Goal: Information Seeking & Learning: Compare options

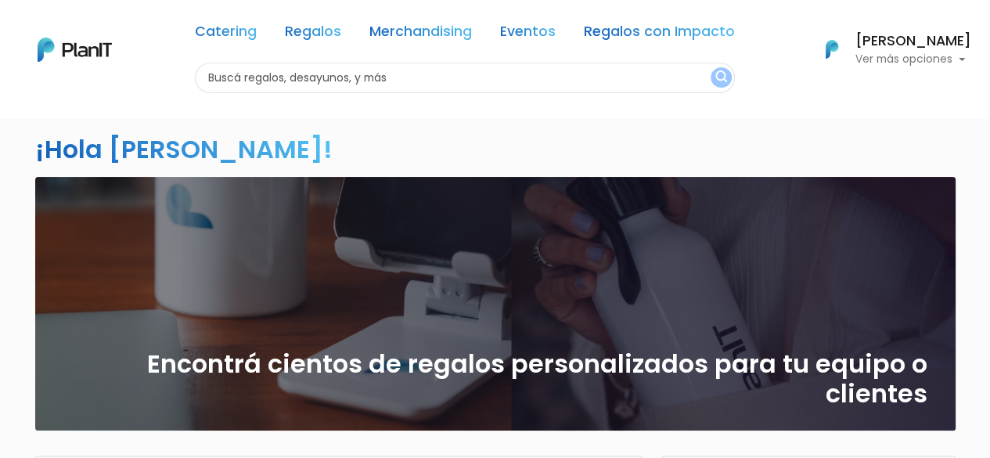
scroll to position [157, 0]
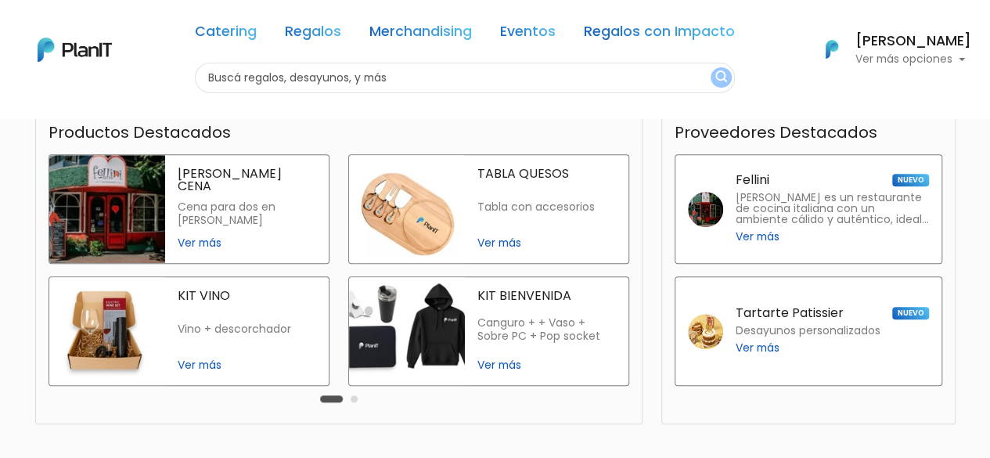
scroll to position [470, 0]
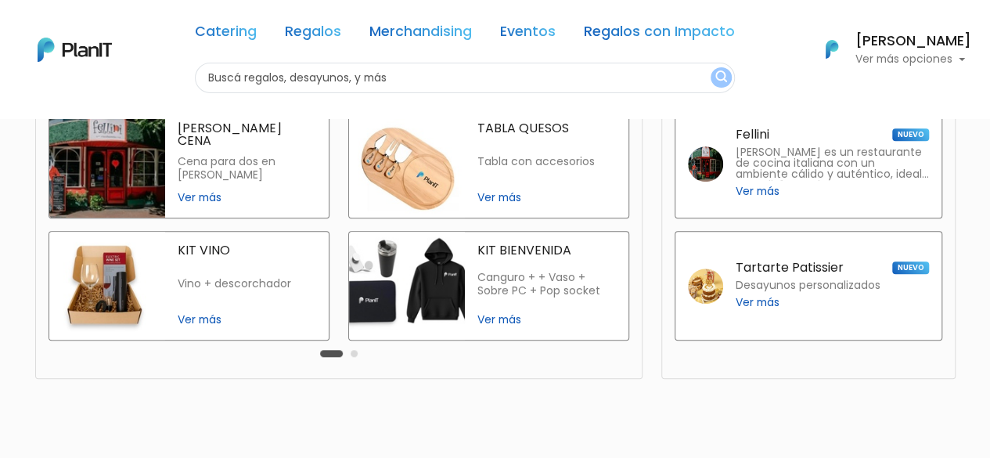
click at [186, 320] on span "Ver más" at bounding box center [247, 320] width 138 height 16
click at [484, 194] on span "Ver más" at bounding box center [547, 197] width 138 height 16
click at [496, 316] on span "Ver más" at bounding box center [547, 320] width 138 height 16
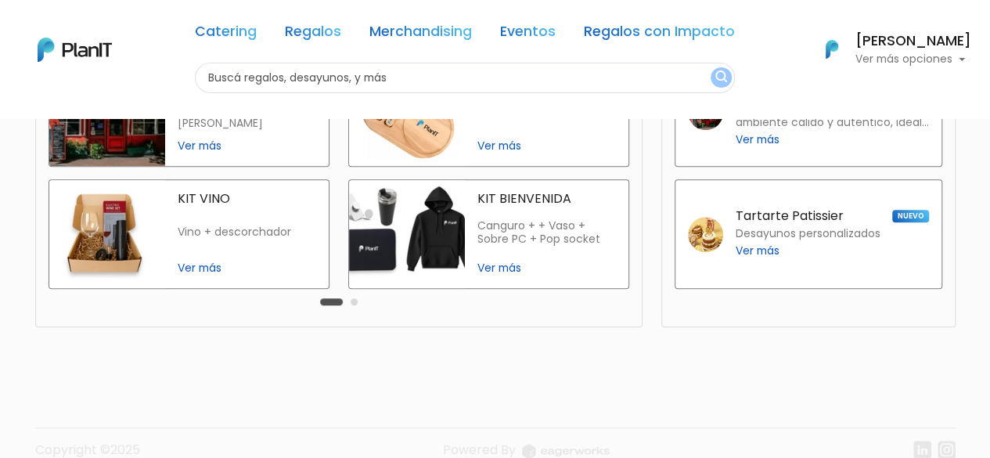
scroll to position [546, 0]
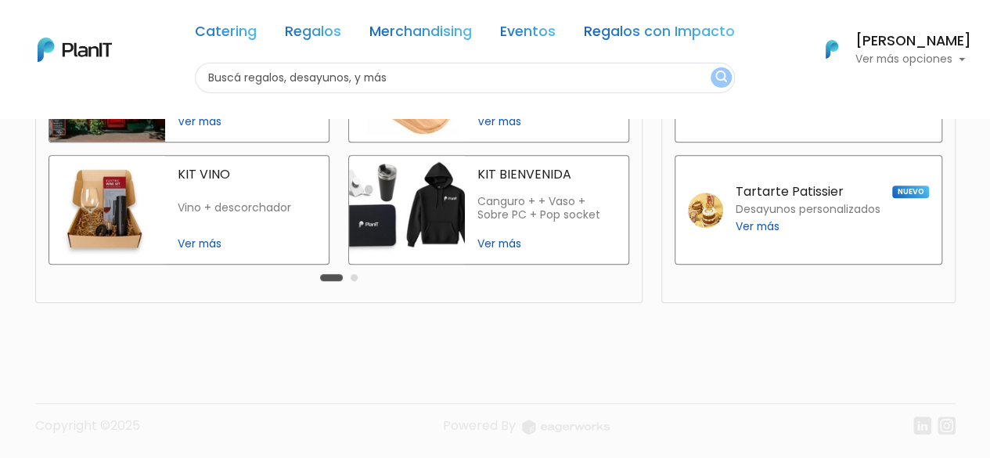
click at [354, 277] on button "Carousel Page 2" at bounding box center [354, 277] width 7 height 7
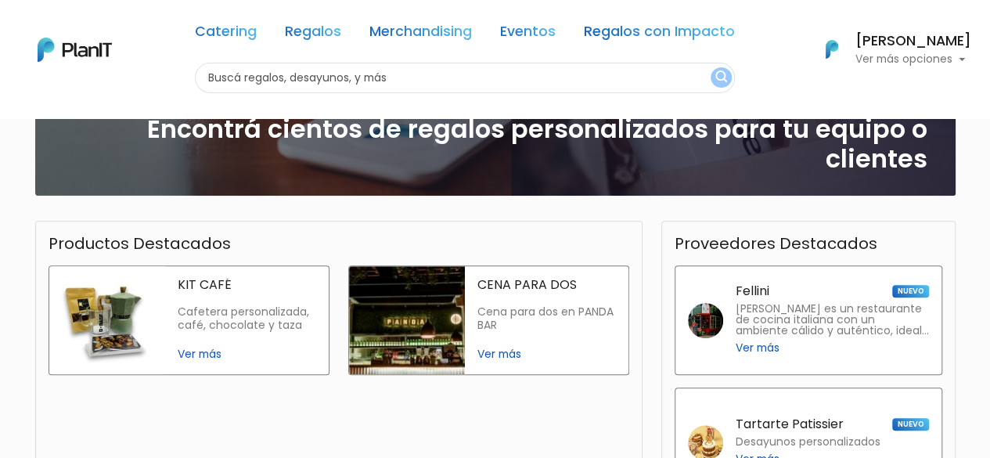
scroll to position [311, 0]
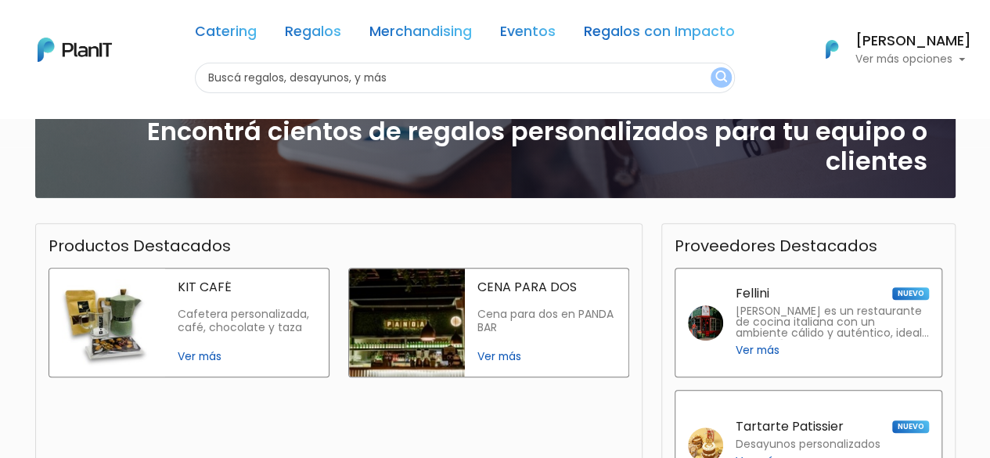
click at [185, 352] on span "Ver más" at bounding box center [247, 356] width 138 height 16
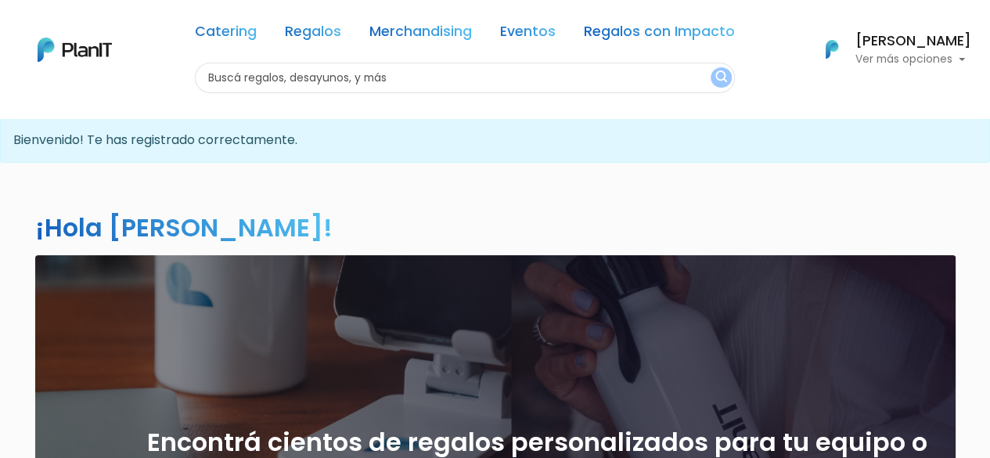
scroll to position [0, 0]
click at [307, 34] on link "Regalos" at bounding box center [313, 34] width 56 height 19
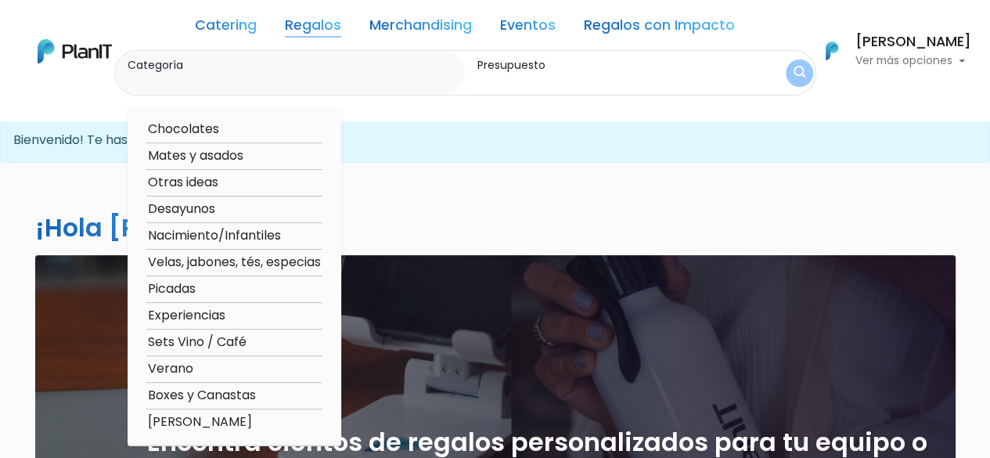
click at [260, 260] on option "Velas, jabones, tés, especias" at bounding box center [234, 263] width 176 height 20
type input "Velas, jabones, tés, especias"
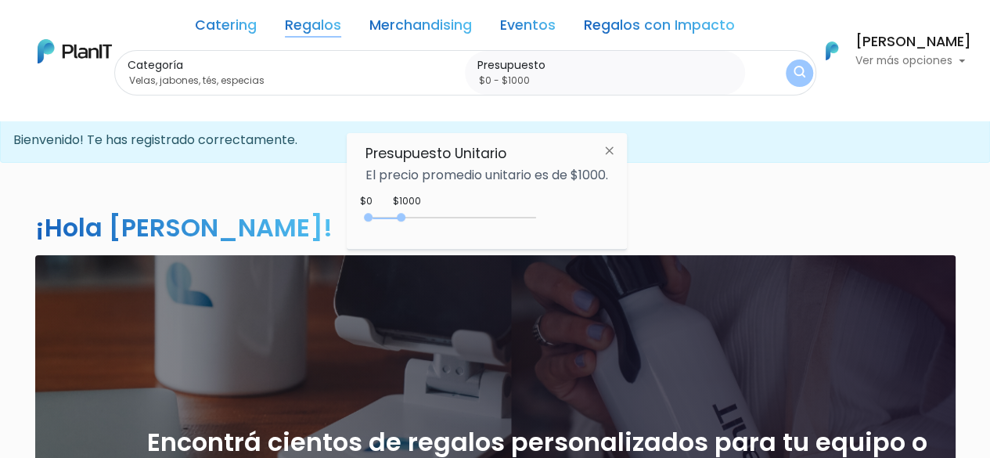
click at [613, 145] on img at bounding box center [609, 150] width 29 height 28
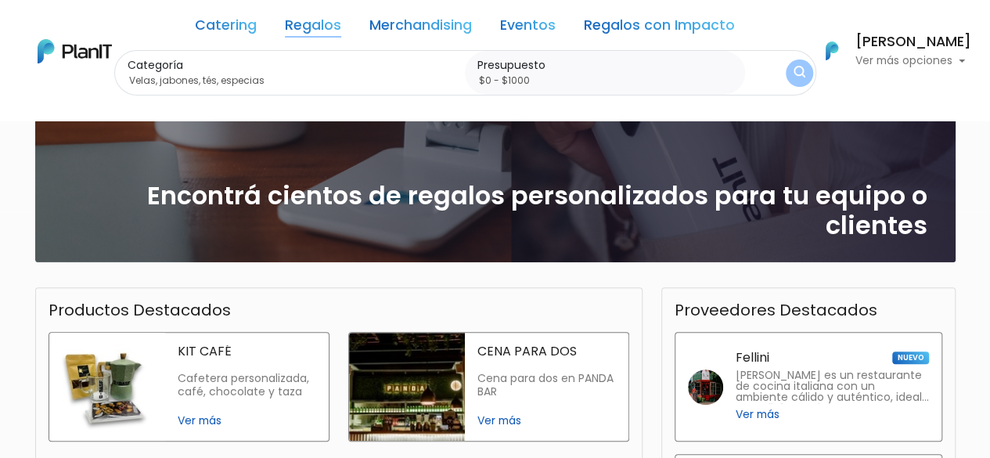
scroll to position [157, 0]
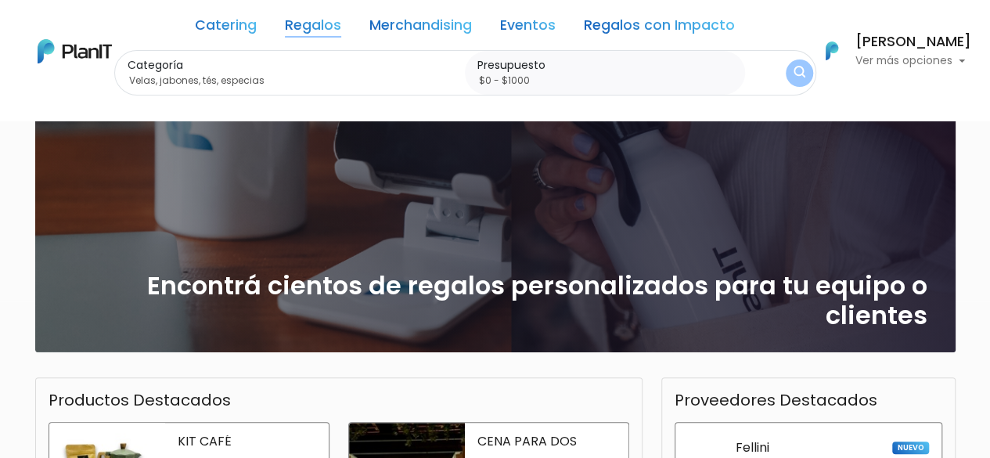
click at [316, 29] on link "Regalos" at bounding box center [313, 28] width 56 height 19
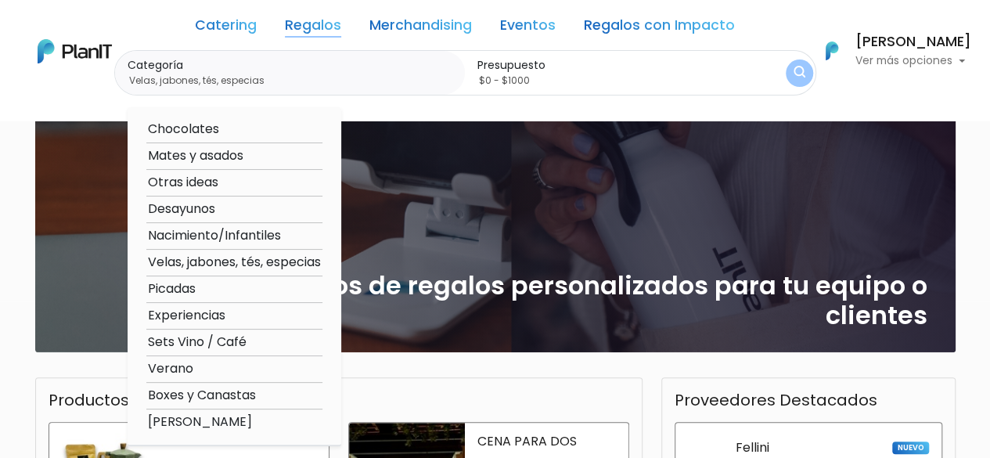
click at [180, 261] on option "Velas, jabones, tés, especias" at bounding box center [234, 263] width 176 height 20
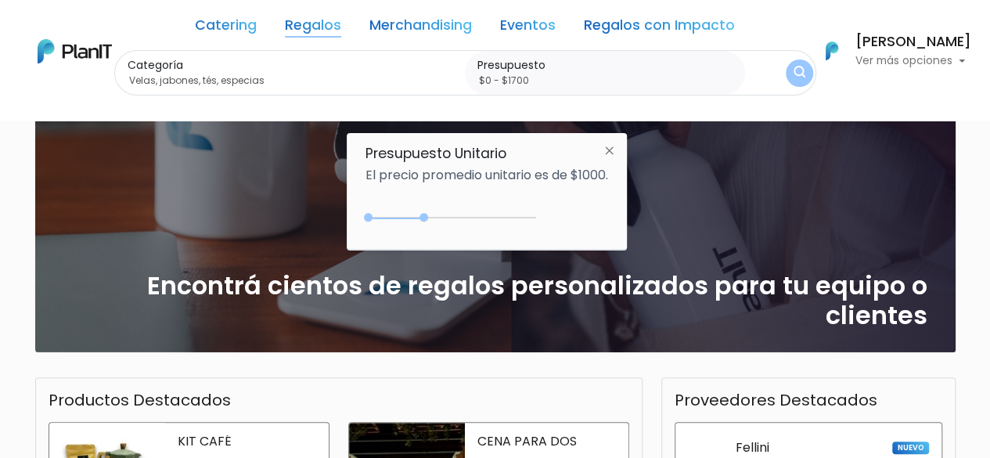
type input "$0 - $1750"
drag, startPoint x: 401, startPoint y: 217, endPoint x: 430, endPoint y: 217, distance: 29.0
click at [430, 217] on div "0 : 1750 0 1750" at bounding box center [454, 221] width 164 height 16
click at [794, 63] on button "submit" at bounding box center [800, 73] width 34 height 34
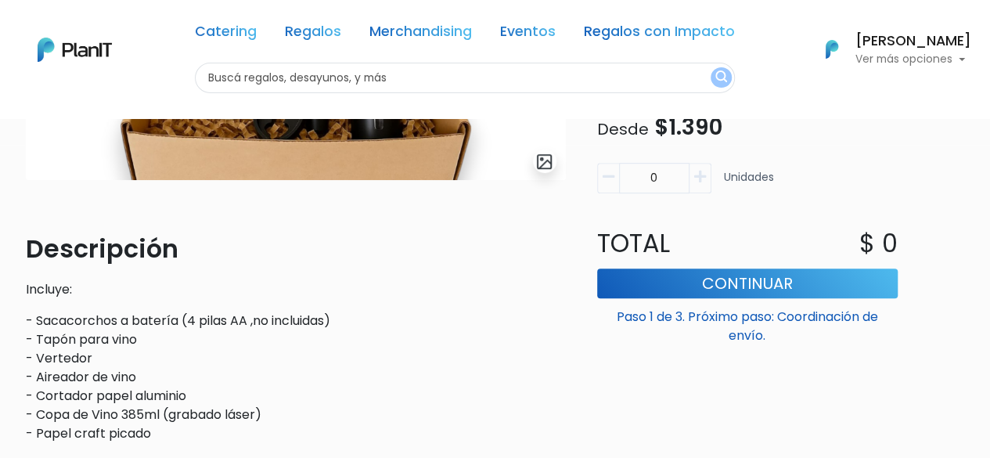
scroll to position [78, 0]
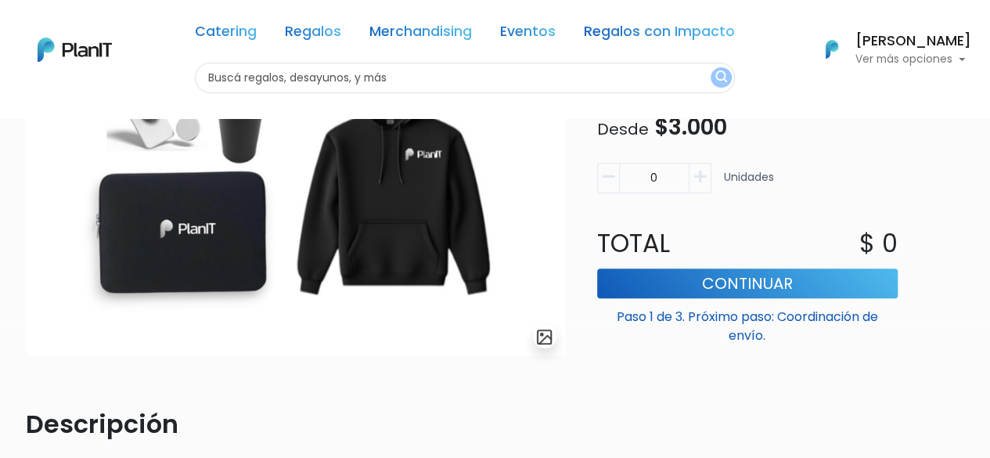
scroll to position [235, 0]
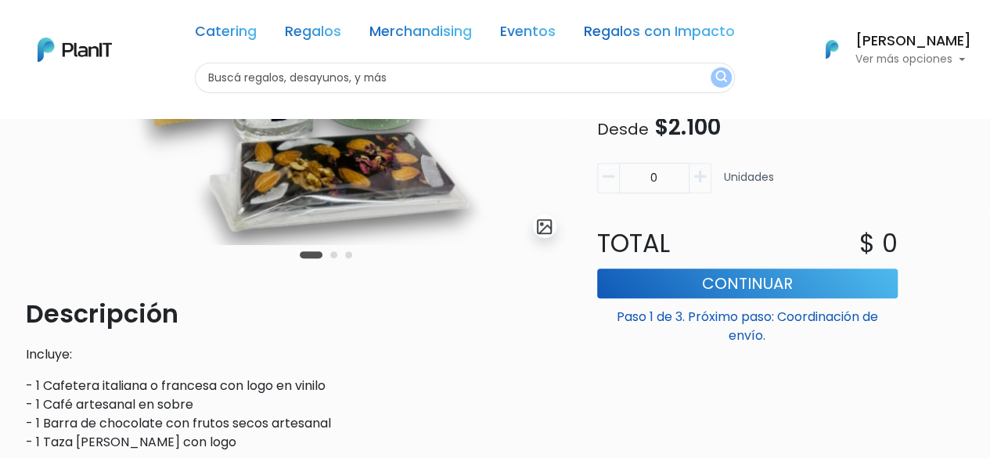
scroll to position [63, 0]
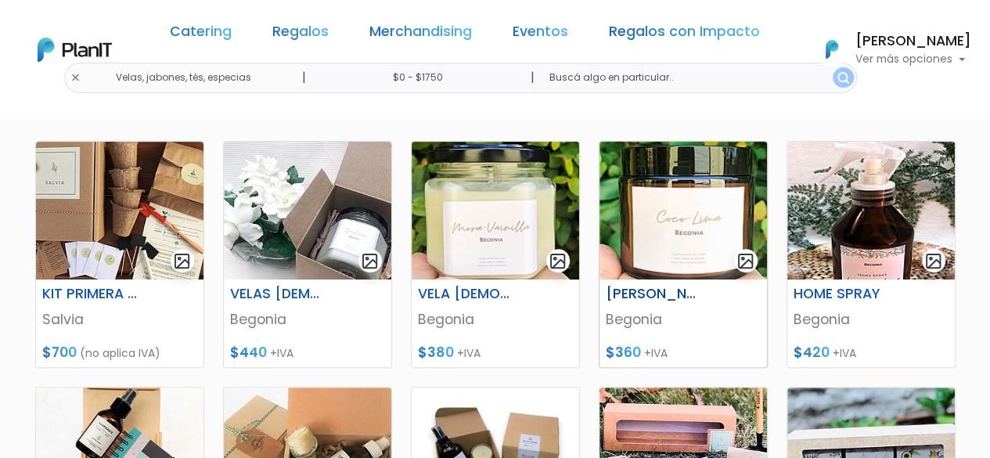
scroll to position [235, 0]
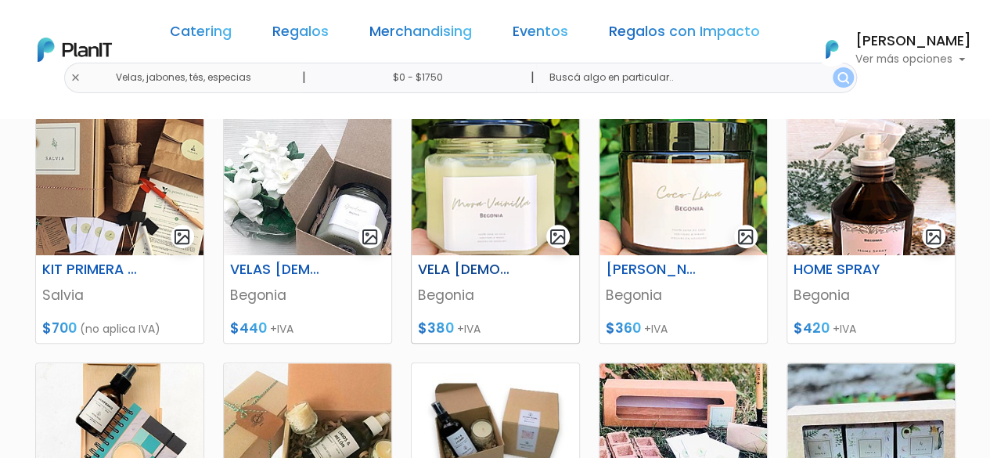
click at [470, 270] on h6 "VELA AROMÁTICA EN FRASCO INDIVIDUAL" at bounding box center [467, 269] width 116 height 16
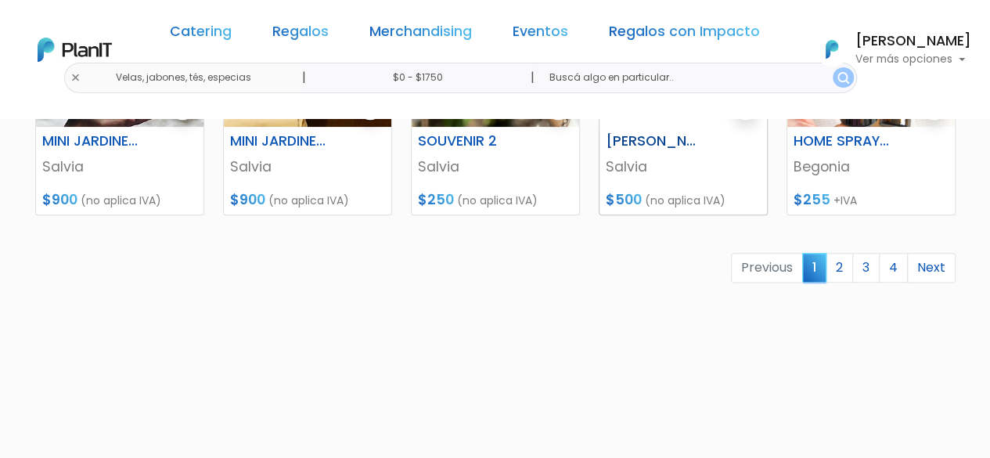
scroll to position [861, 0]
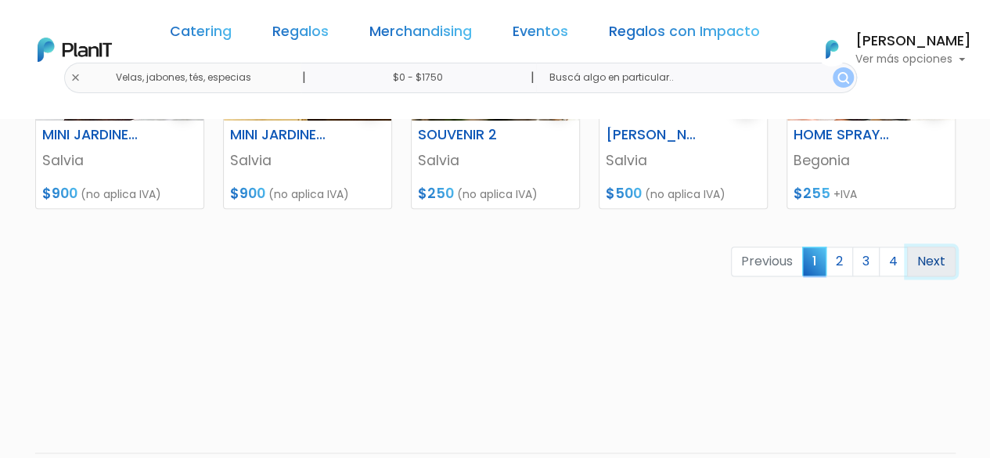
click at [929, 258] on link "Next" at bounding box center [931, 262] width 49 height 30
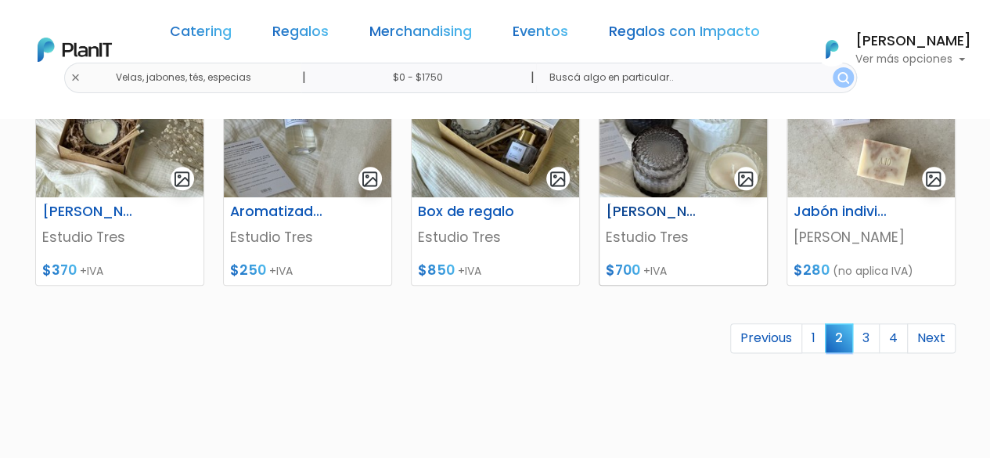
scroll to position [861, 0]
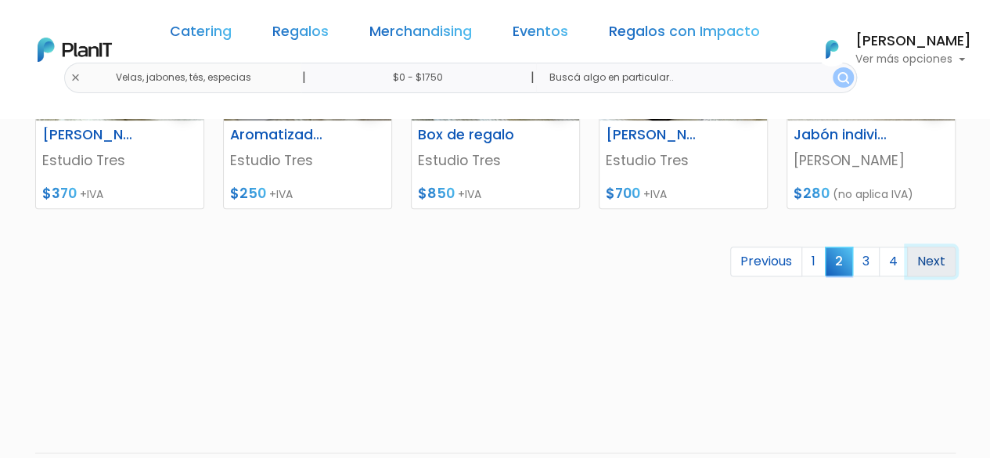
click at [936, 260] on link "Next" at bounding box center [931, 262] width 49 height 30
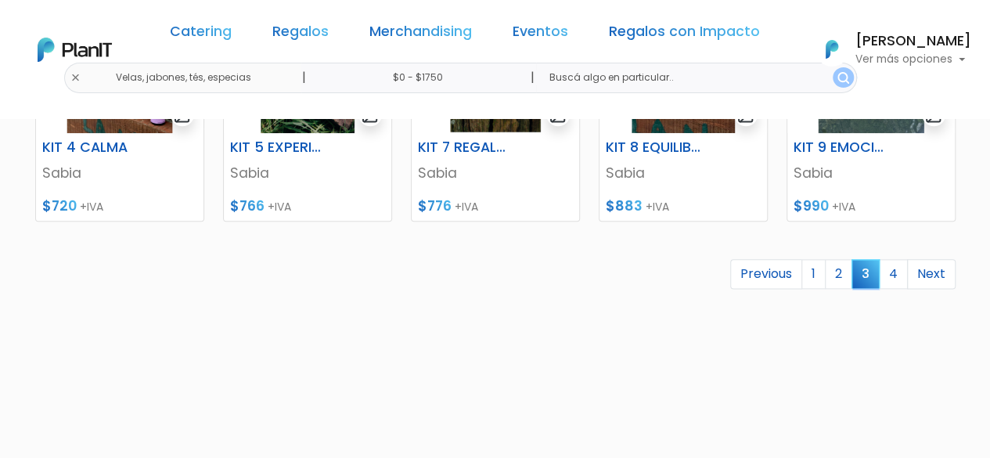
scroll to position [861, 0]
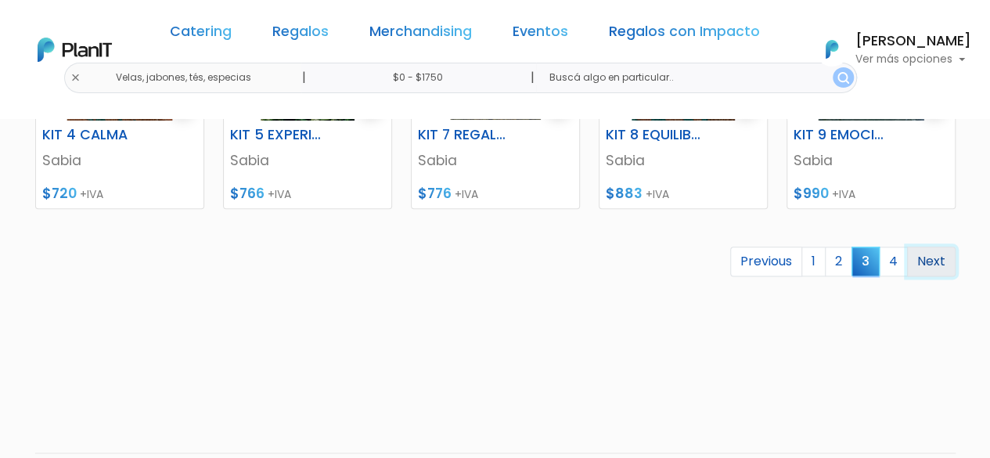
click at [935, 262] on link "Next" at bounding box center [931, 262] width 49 height 30
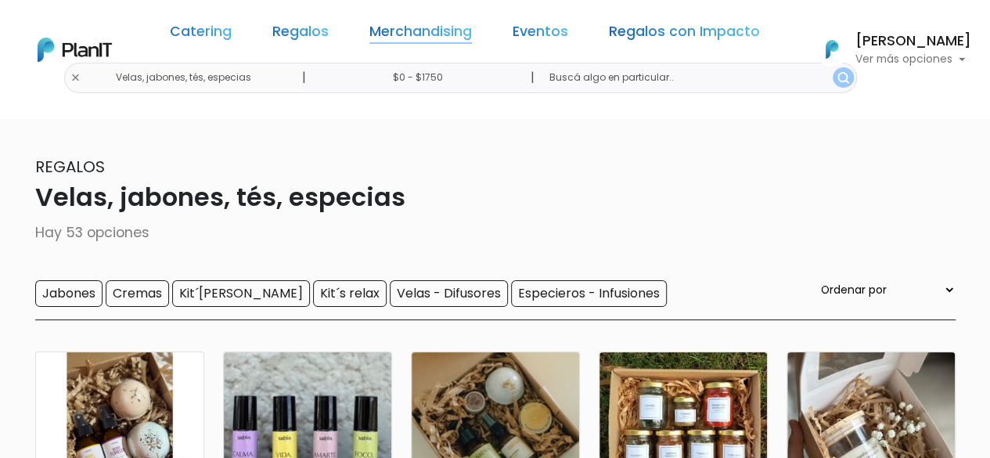
click at [457, 37] on link "Merchandising" at bounding box center [421, 34] width 103 height 19
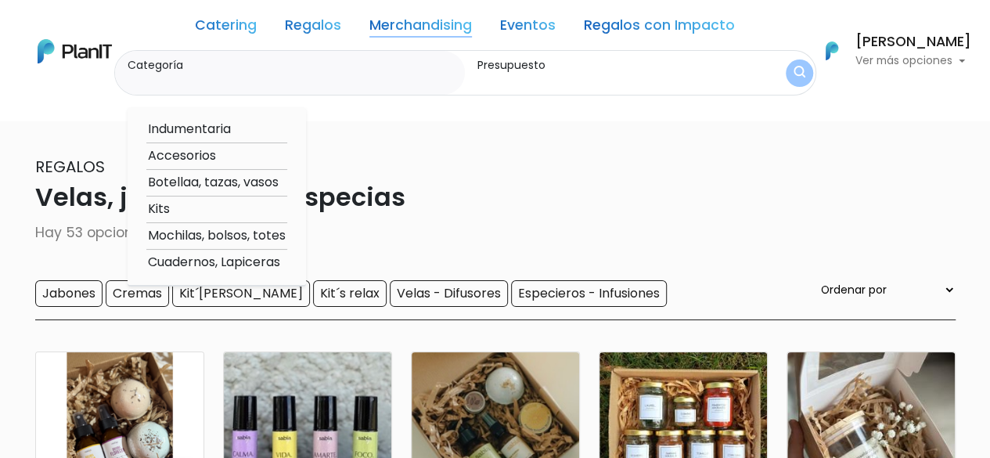
click at [210, 132] on option "Indumentaria" at bounding box center [216, 130] width 141 height 20
type input "Indumentaria"
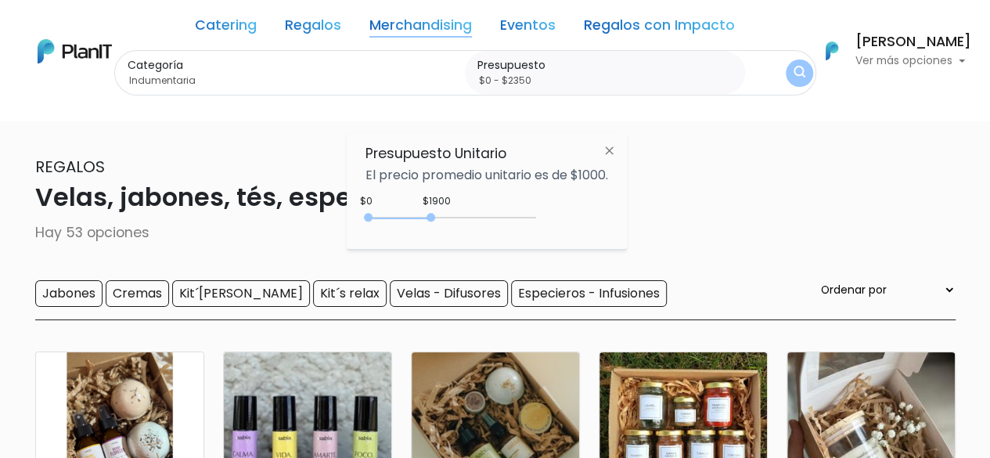
type input "$0 - $2400"
drag, startPoint x: 426, startPoint y: 217, endPoint x: 451, endPoint y: 216, distance: 25.1
click at [451, 216] on div "0 : 2400 0 2400" at bounding box center [454, 221] width 164 height 16
click at [611, 148] on img at bounding box center [609, 150] width 29 height 28
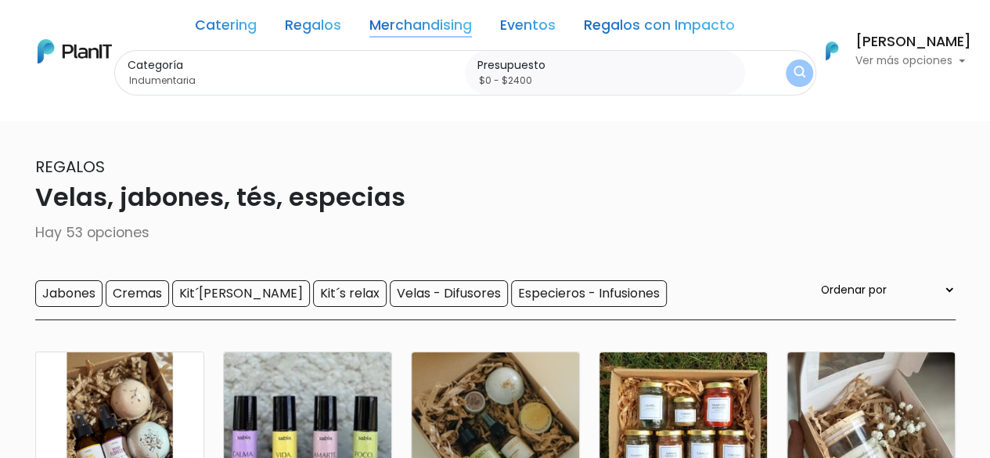
click at [813, 70] on div "MARIA DE LEON Ver más opciones Mis Compras Editar Información Cerrar Sesión" at bounding box center [889, 51] width 166 height 41
click at [803, 71] on img "submit" at bounding box center [799, 73] width 12 height 15
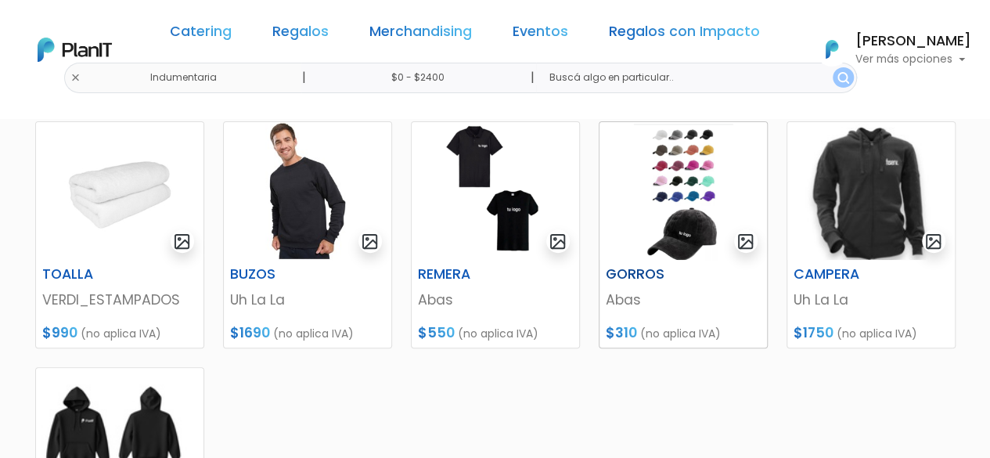
scroll to position [152, 0]
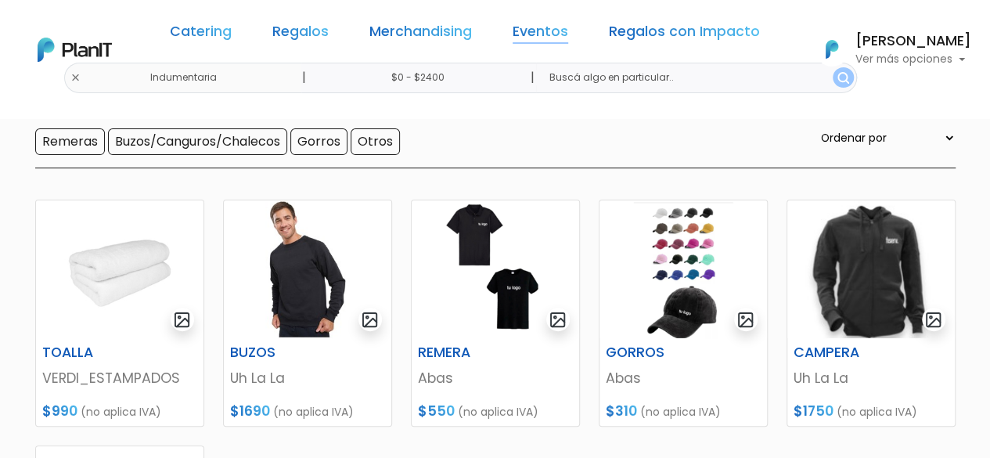
click at [546, 34] on link "Eventos" at bounding box center [541, 34] width 56 height 19
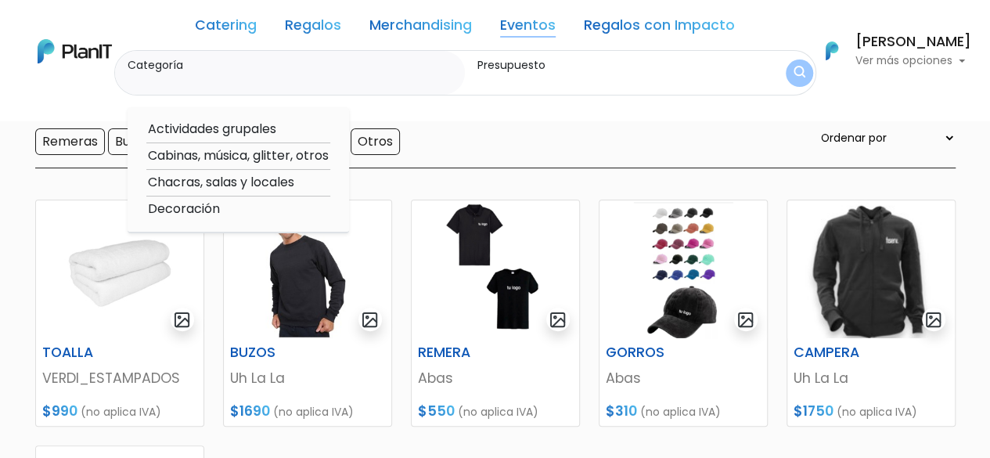
click at [666, 19] on link "Regalos con Impacto" at bounding box center [659, 28] width 151 height 19
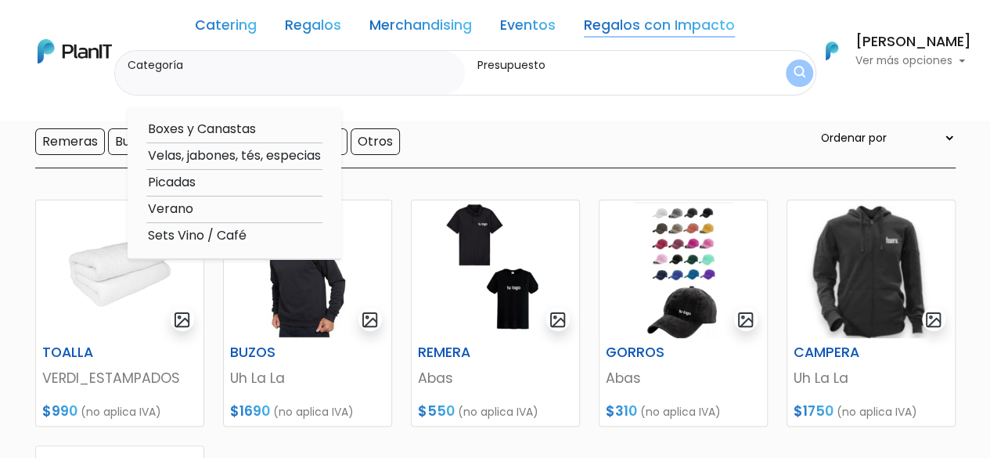
click at [687, 31] on link "Regalos con Impacto" at bounding box center [659, 28] width 151 height 19
click at [254, 128] on option "Boxes y Canastas" at bounding box center [234, 130] width 176 height 20
type input "Boxes y Canastas"
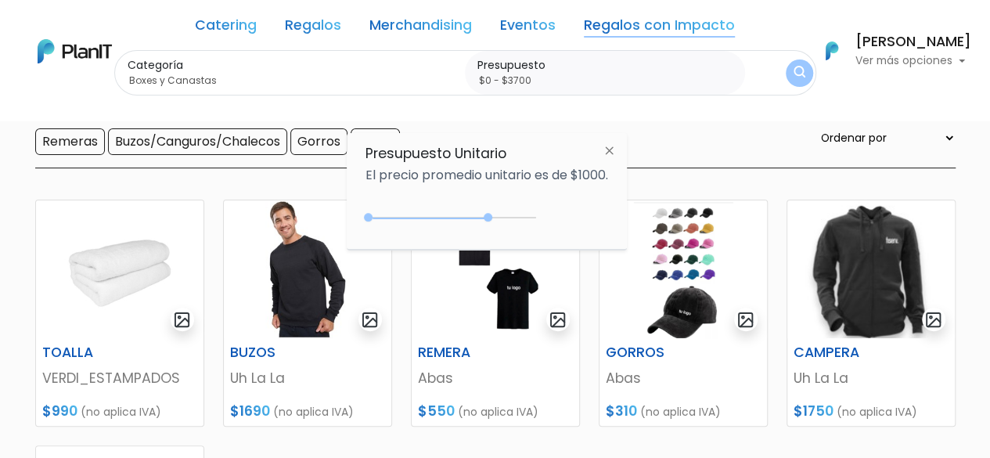
type input "$0 - $3750"
drag, startPoint x: 448, startPoint y: 218, endPoint x: 495, endPoint y: 215, distance: 47.1
click at [492, 215] on div at bounding box center [488, 217] width 9 height 9
click at [800, 70] on img "submit" at bounding box center [799, 73] width 15 height 19
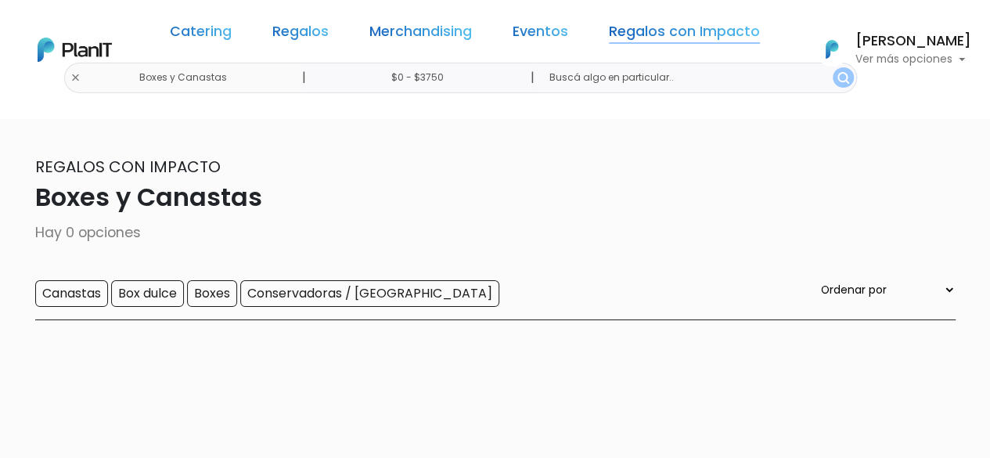
click at [609, 33] on link "Regalos con Impacto" at bounding box center [684, 34] width 151 height 19
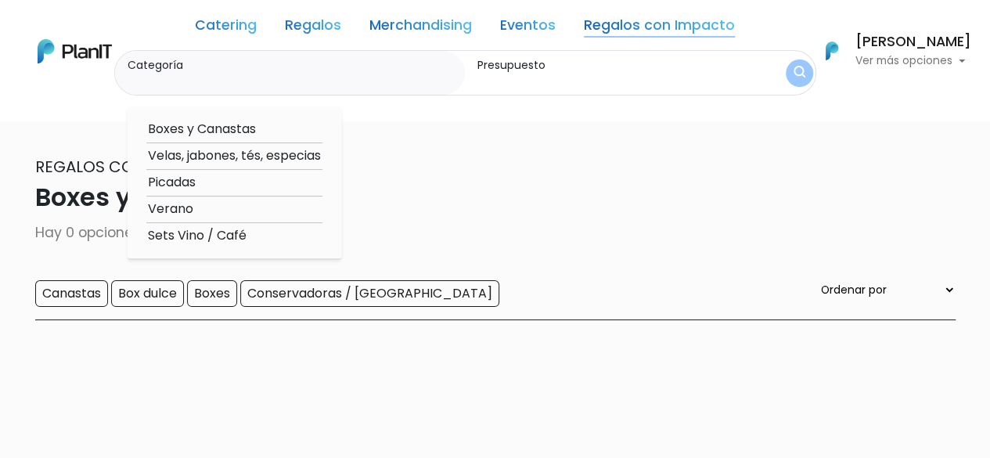
click at [221, 130] on option "Boxes y Canastas" at bounding box center [234, 130] width 176 height 20
type input "Boxes y Canastas"
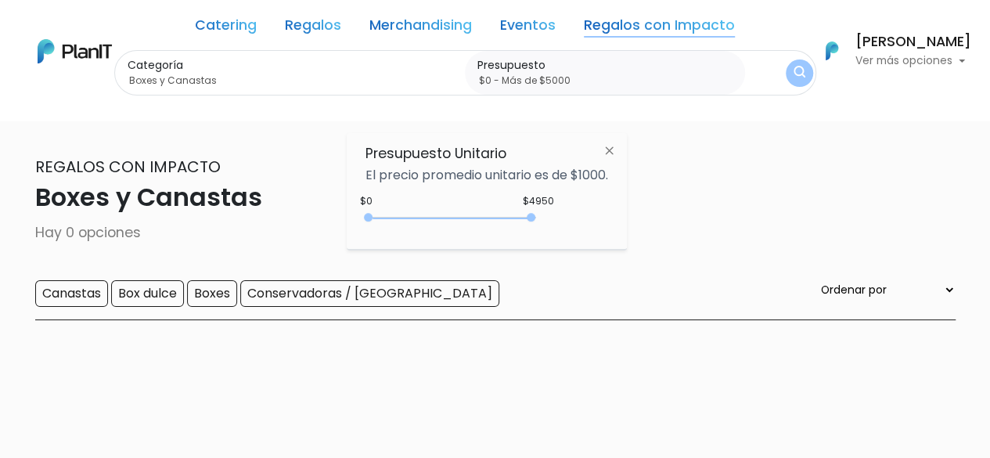
type input "$0 - Más de $5000"
drag, startPoint x: 492, startPoint y: 217, endPoint x: 552, endPoint y: 217, distance: 60.3
click at [552, 217] on div "+$5000 $0 0 : 5000 0 5000 0,5000" at bounding box center [487, 220] width 243 height 31
click at [803, 71] on img "submit" at bounding box center [800, 74] width 18 height 23
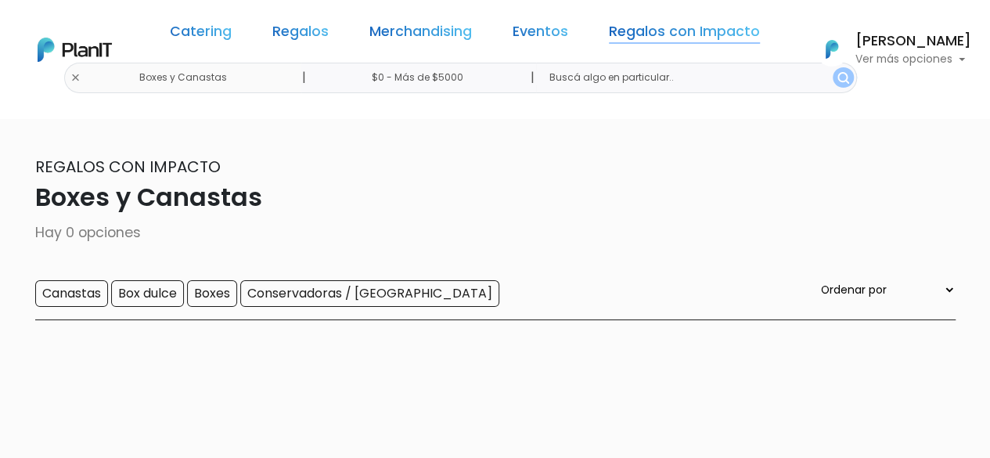
click at [615, 29] on link "Regalos con Impacto" at bounding box center [684, 34] width 151 height 19
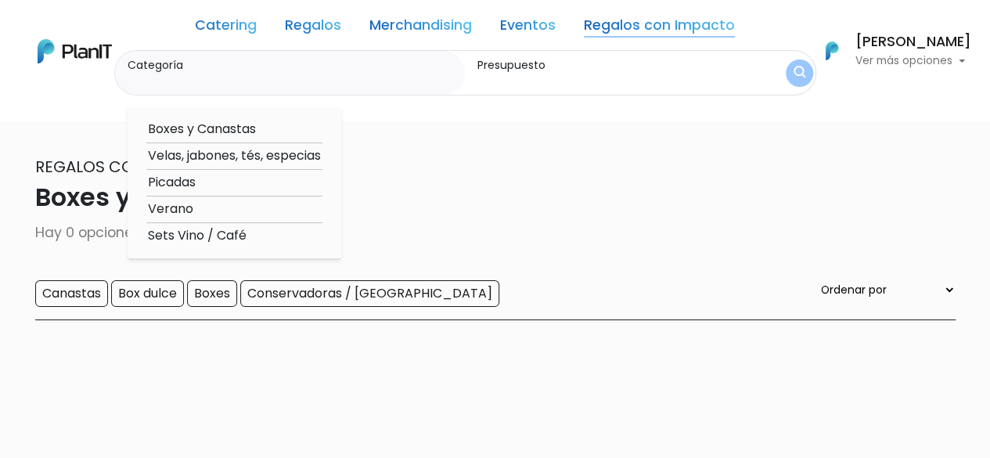
click at [271, 154] on option "Velas, jabones, tés, especias" at bounding box center [234, 156] width 176 height 20
type input "Velas, jabones, tés, especias"
type input "$0 - $1000"
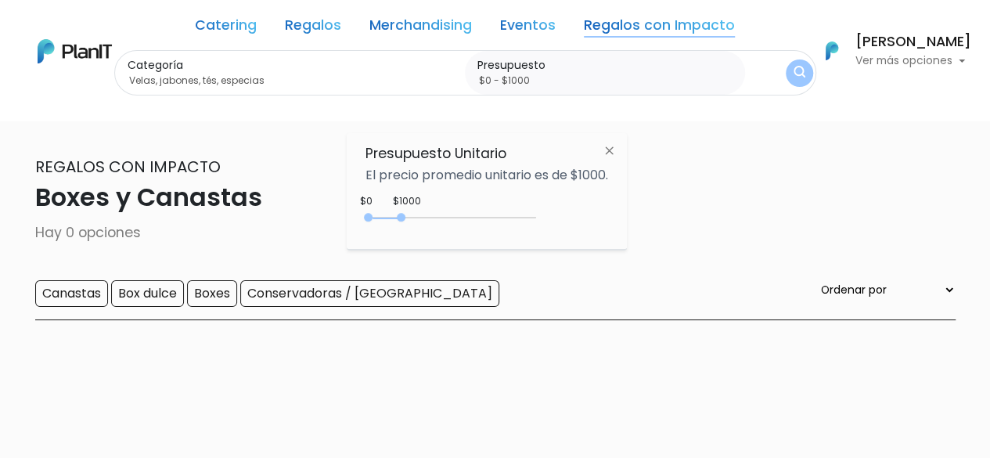
click at [795, 78] on img "submit" at bounding box center [800, 73] width 12 height 15
click at [292, 23] on link "Regalos" at bounding box center [313, 28] width 56 height 19
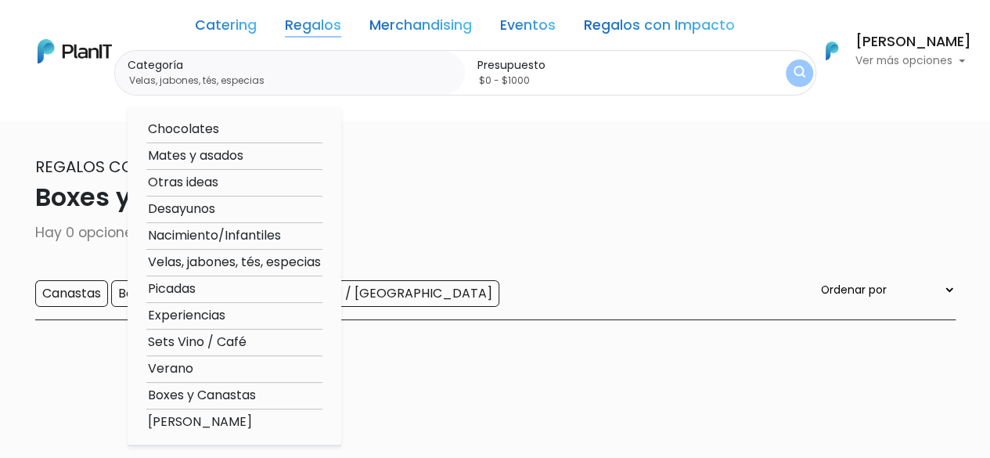
click at [206, 124] on option "Chocolates" at bounding box center [234, 130] width 176 height 20
type input "Chocolates"
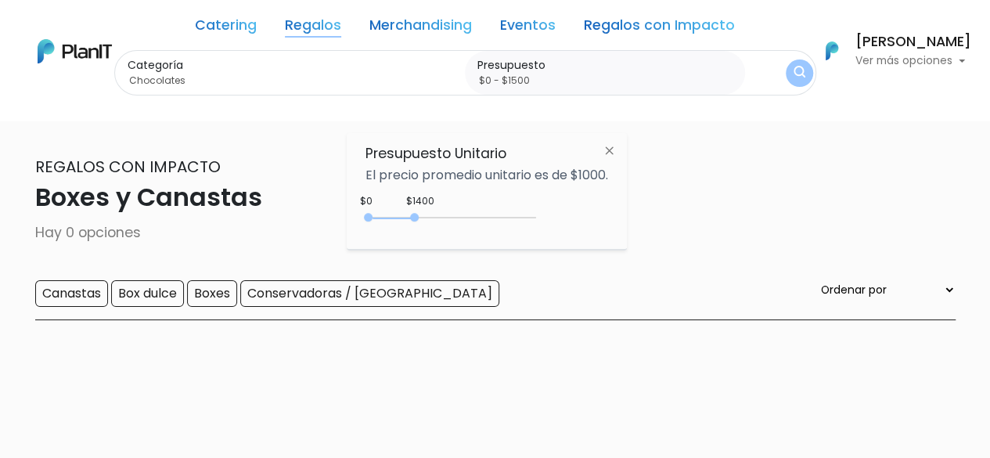
type input "$0 - $1550"
drag, startPoint x: 401, startPoint y: 215, endPoint x: 423, endPoint y: 215, distance: 21.9
click at [423, 215] on div at bounding box center [419, 217] width 9 height 9
click at [794, 64] on button "submit" at bounding box center [799, 73] width 27 height 27
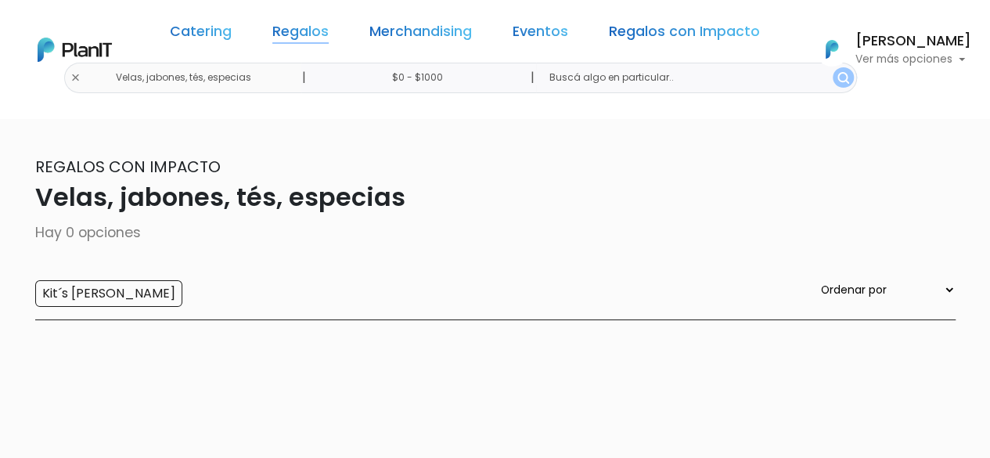
click at [324, 31] on link "Regalos" at bounding box center [300, 34] width 56 height 19
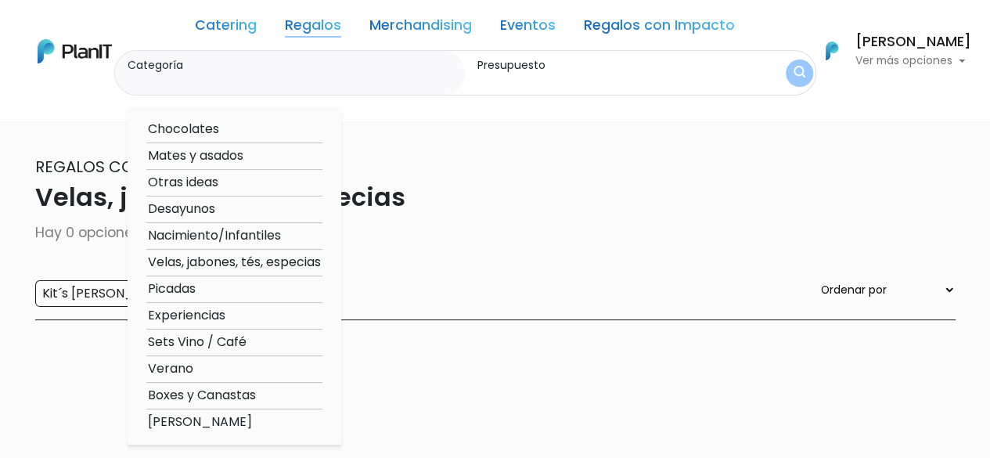
click at [204, 156] on option "Mates y asados" at bounding box center [234, 156] width 176 height 20
type input "Mates y asados"
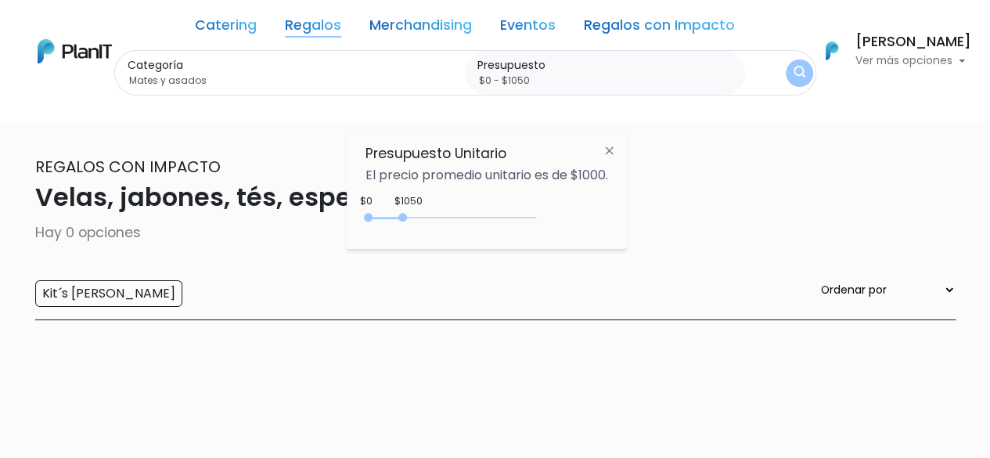
type input "$0 - $1100"
click at [408, 217] on div at bounding box center [404, 217] width 9 height 9
click at [792, 70] on img "submit" at bounding box center [799, 73] width 16 height 21
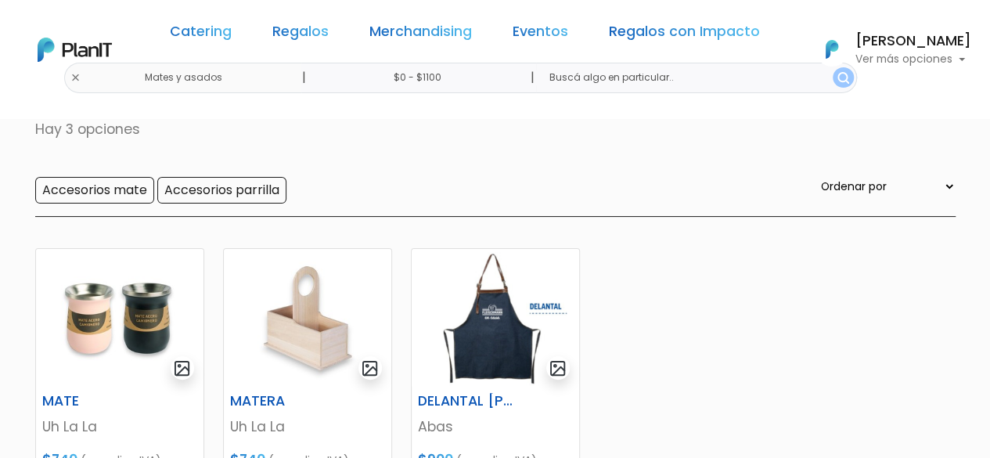
scroll to position [157, 0]
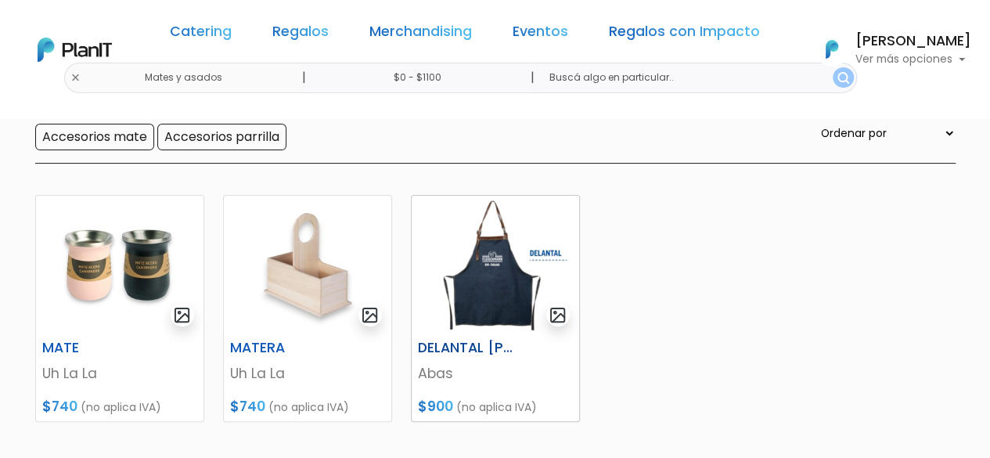
click at [474, 256] on img at bounding box center [496, 265] width 168 height 138
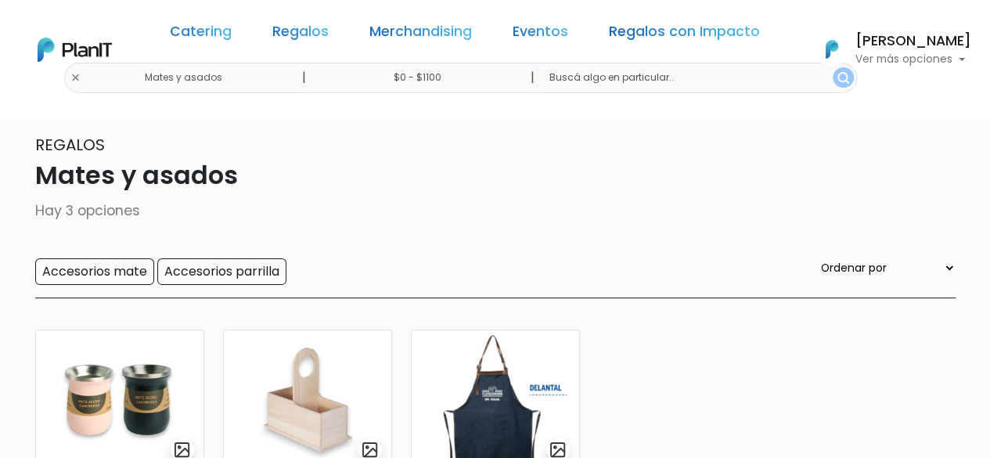
scroll to position [0, 0]
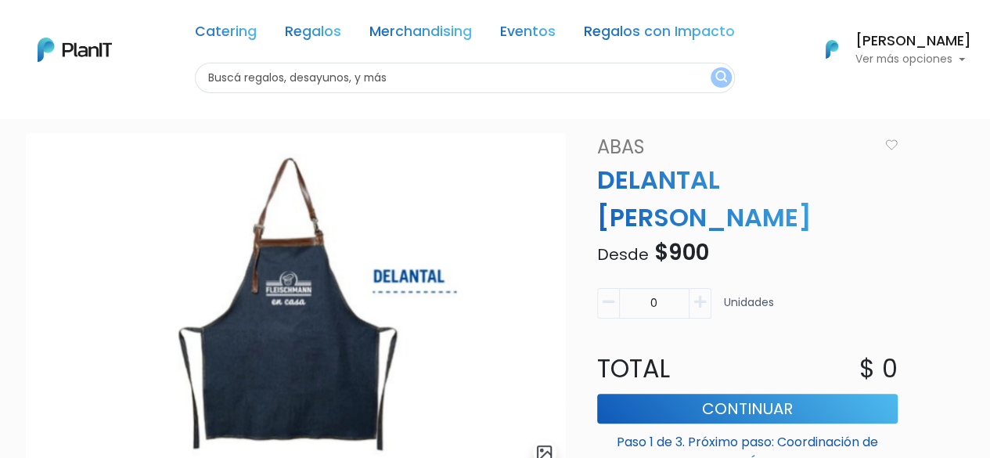
scroll to position [78, 0]
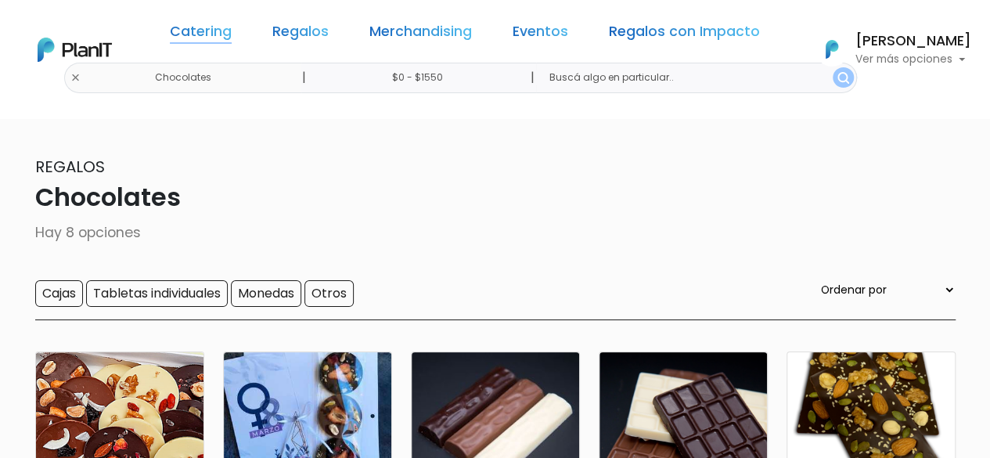
click at [216, 37] on link "Catering" at bounding box center [201, 34] width 62 height 19
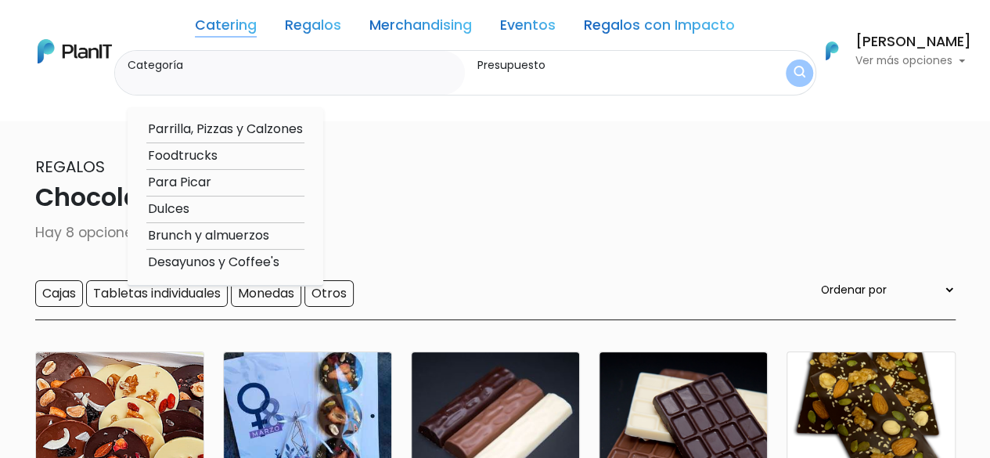
click at [321, 20] on link "Regalos" at bounding box center [313, 28] width 56 height 19
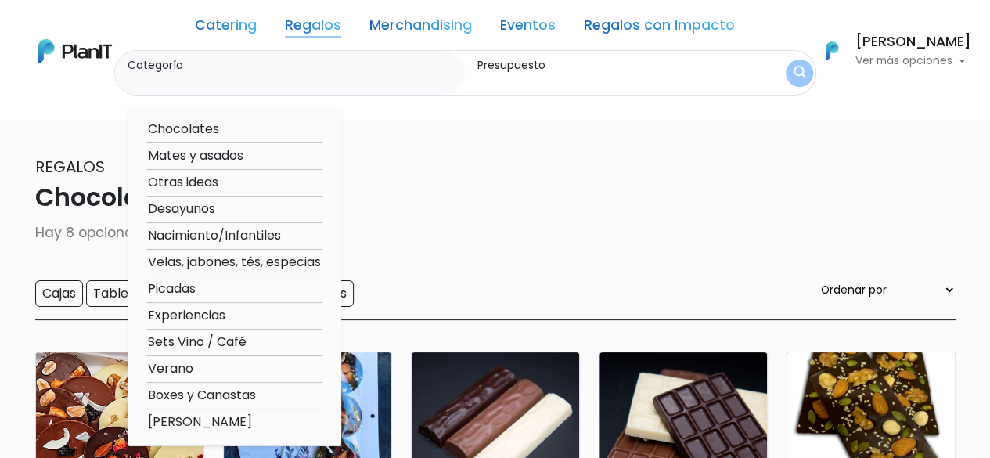
click at [182, 207] on option "Desayunos" at bounding box center [234, 210] width 176 height 20
type input "Desayunos"
type input "$0 - $1550"
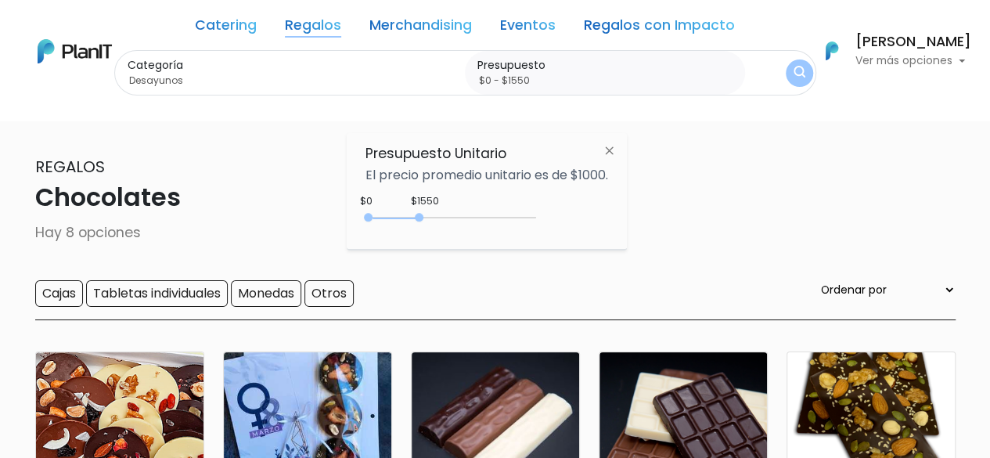
click at [800, 69] on img "submit" at bounding box center [800, 73] width 12 height 15
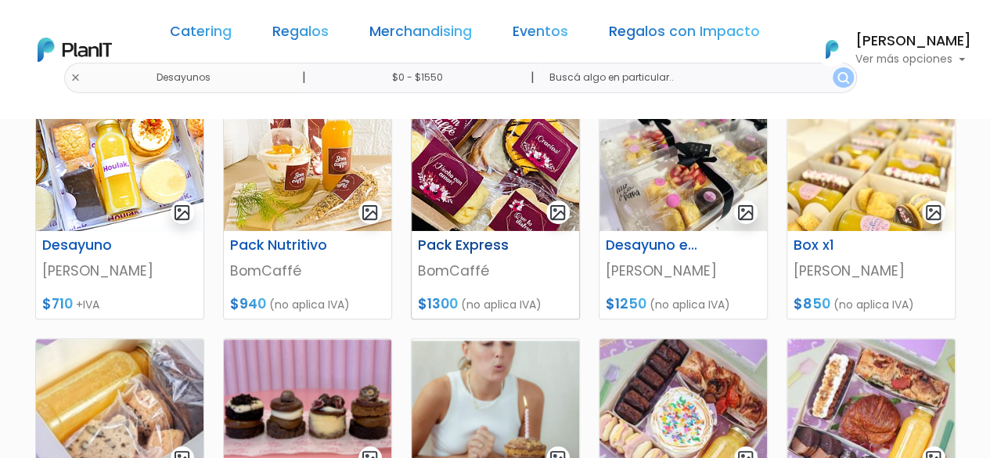
scroll to position [235, 0]
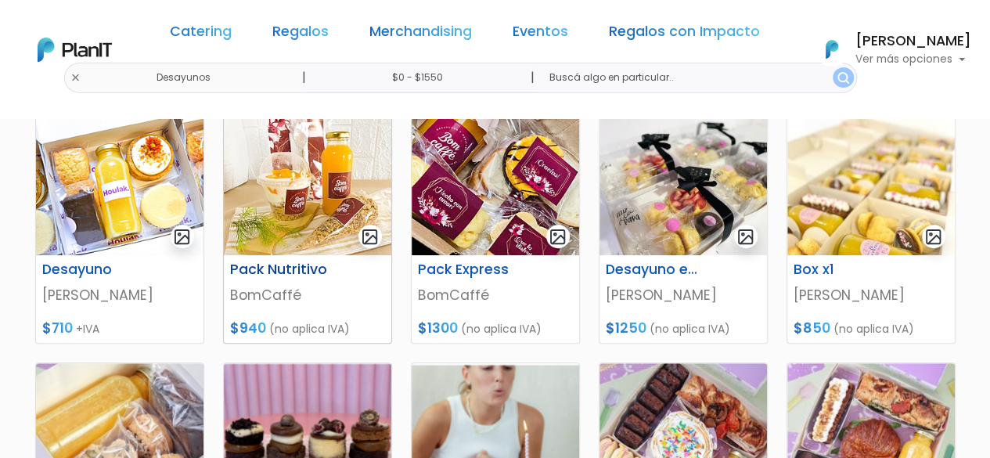
click at [310, 233] on img at bounding box center [308, 186] width 168 height 138
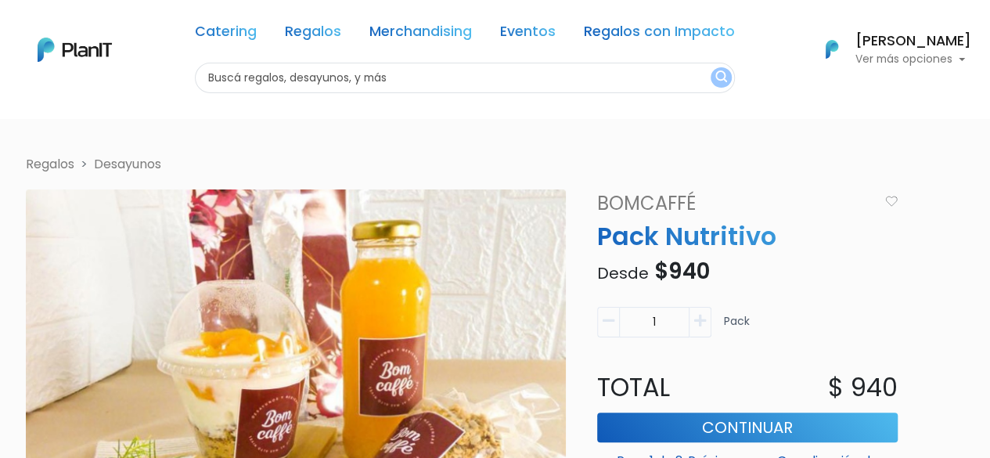
click at [957, 57] on p "Ver más opciones" at bounding box center [914, 59] width 116 height 11
click at [882, 167] on link "Cerrar Sesión" at bounding box center [901, 169] width 139 height 31
